Goal: Task Accomplishment & Management: Manage account settings

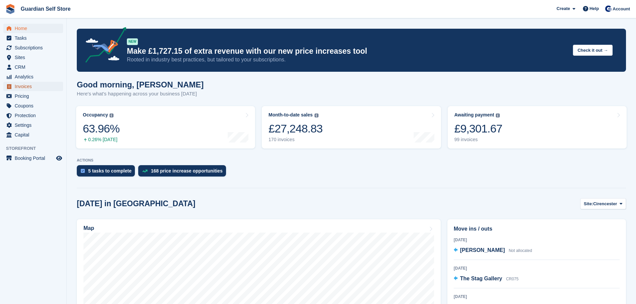
click at [37, 83] on span "Invoices" at bounding box center [35, 86] width 40 height 9
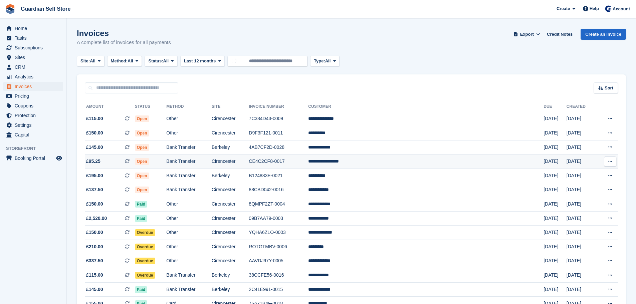
click at [249, 160] on td "Cirencester" at bounding box center [230, 162] width 37 height 14
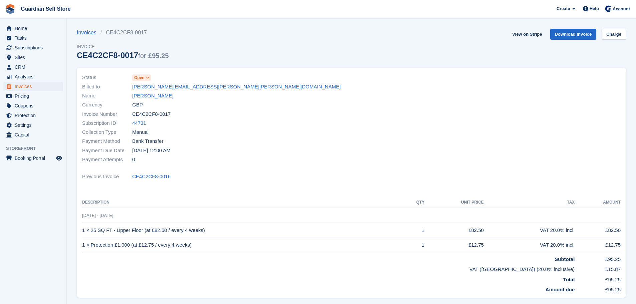
click at [135, 77] on span "Open" at bounding box center [139, 78] width 10 height 6
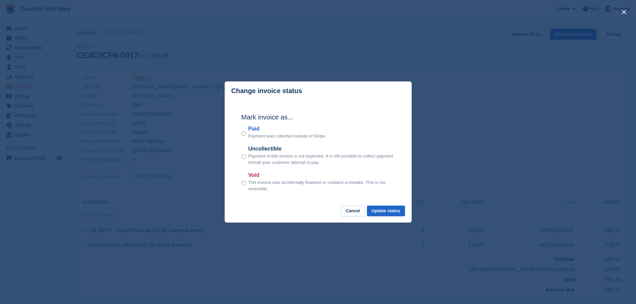
click at [250, 128] on label "Paid" at bounding box center [287, 129] width 78 height 8
click at [379, 209] on button "Update status" at bounding box center [386, 211] width 38 height 11
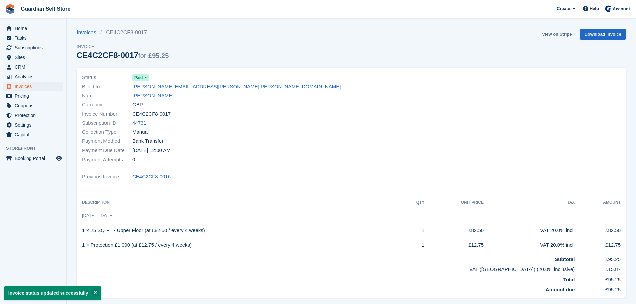
click at [551, 35] on link "View on Stripe" at bounding box center [556, 34] width 35 height 11
click at [29, 89] on span "Invoices" at bounding box center [35, 86] width 40 height 9
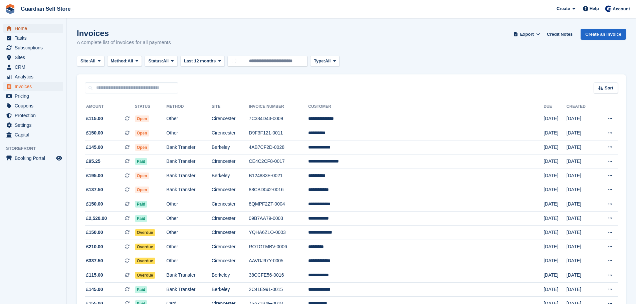
click at [39, 26] on span "Home" at bounding box center [35, 28] width 40 height 9
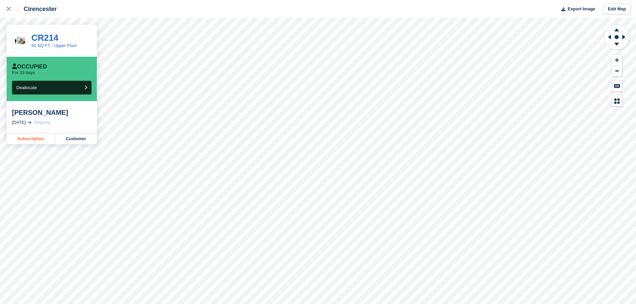
click at [33, 142] on link "Subscription" at bounding box center [31, 139] width 48 height 11
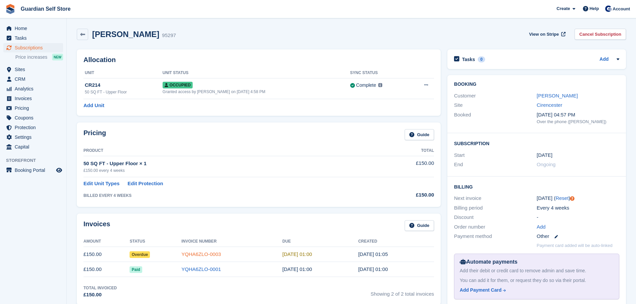
click at [214, 253] on link "YQHA6ZLO-0003" at bounding box center [200, 254] width 39 height 6
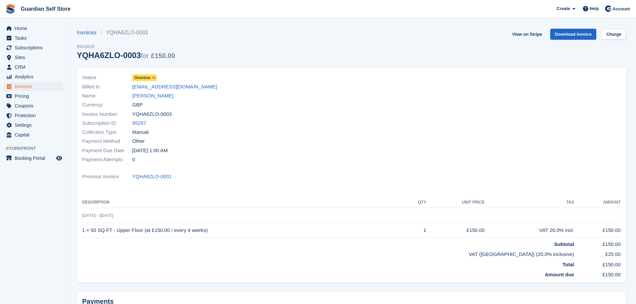
click at [149, 78] on span "Overdue" at bounding box center [142, 78] width 16 height 6
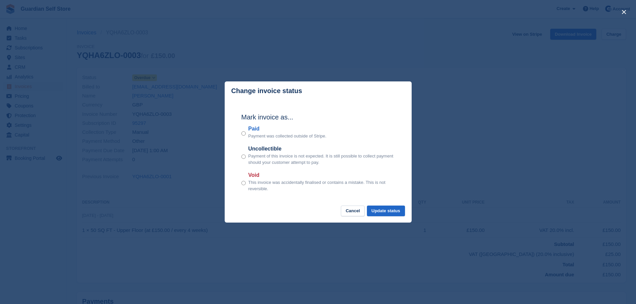
click at [253, 130] on label "Paid" at bounding box center [287, 129] width 78 height 8
click at [372, 213] on button "Update status" at bounding box center [386, 211] width 38 height 11
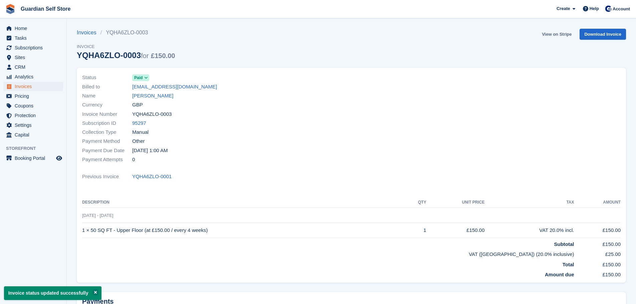
click at [546, 35] on link "View on Stripe" at bounding box center [556, 34] width 35 height 11
click at [32, 88] on span "Invoices" at bounding box center [35, 86] width 40 height 9
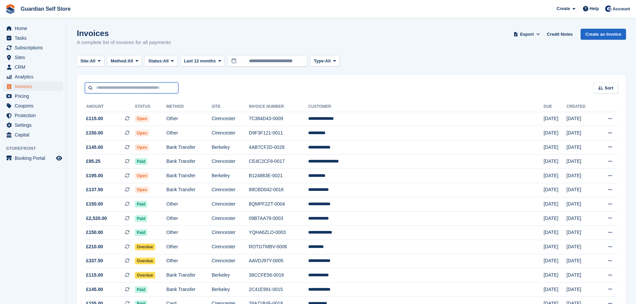
click at [155, 88] on input "text" at bounding box center [131, 87] width 93 height 11
type input "****"
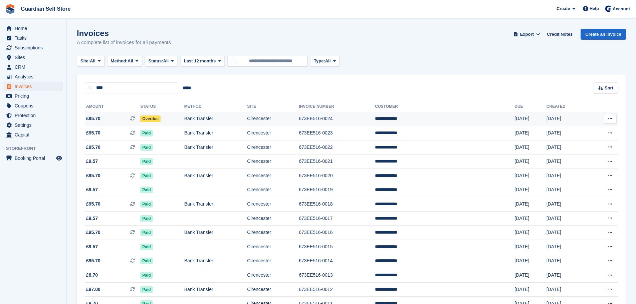
click at [125, 122] on span "£95.70 This is a recurring subscription invoice." at bounding box center [112, 118] width 55 height 7
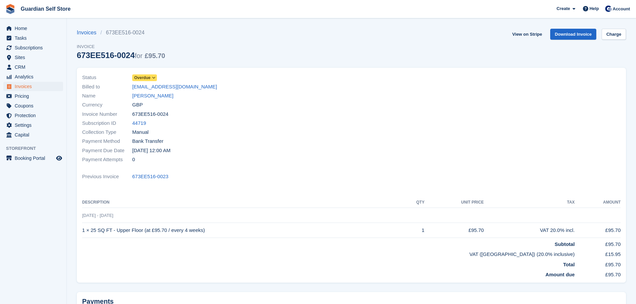
click at [144, 79] on span "Overdue" at bounding box center [142, 78] width 16 height 6
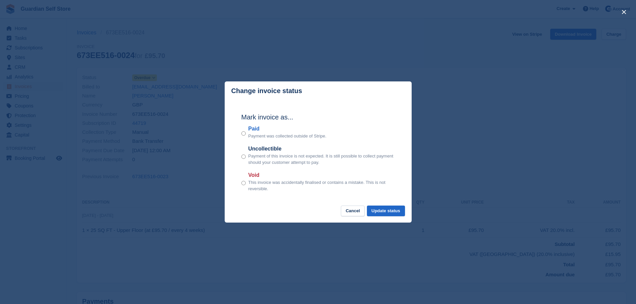
click at [259, 128] on label "Paid" at bounding box center [287, 129] width 78 height 8
click at [397, 208] on button "Update status" at bounding box center [386, 211] width 38 height 11
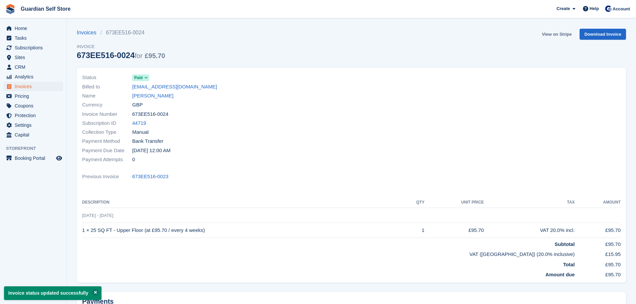
click at [546, 34] on link "View on Stripe" at bounding box center [556, 34] width 35 height 11
click at [36, 26] on span "Home" at bounding box center [35, 28] width 40 height 9
